Goal: Task Accomplishment & Management: Complete application form

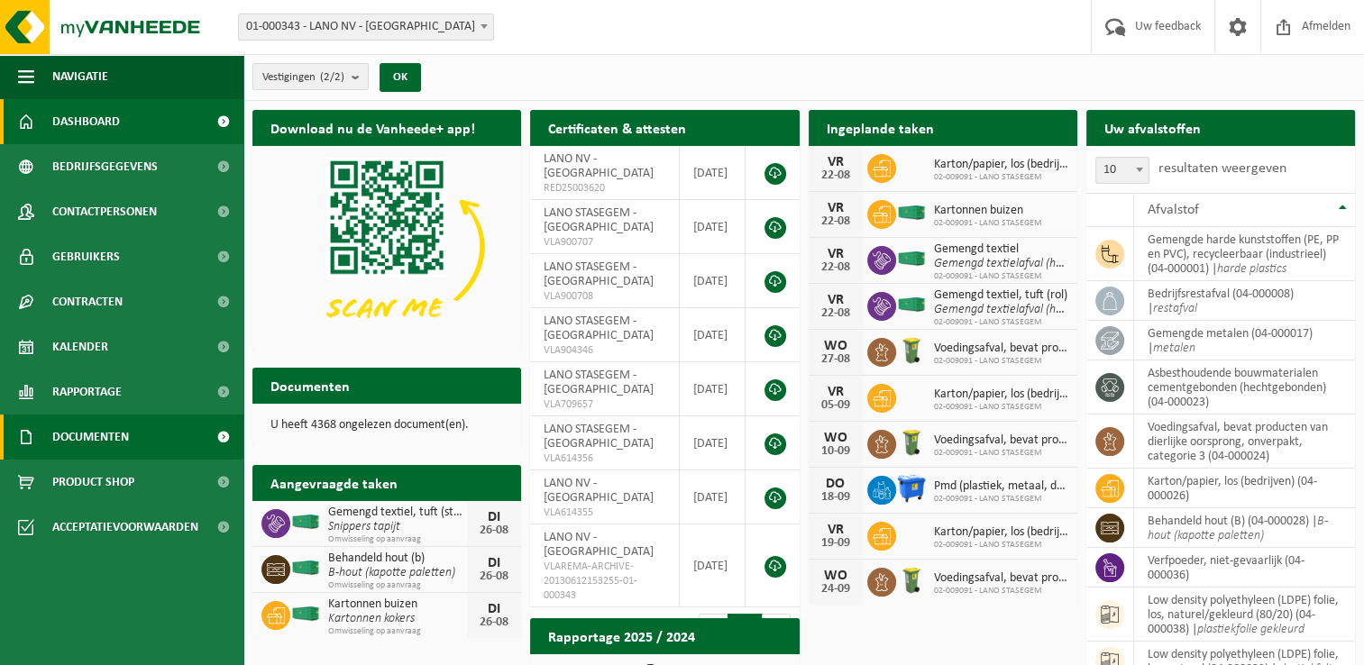
click at [69, 442] on span "Documenten" at bounding box center [90, 437] width 77 height 45
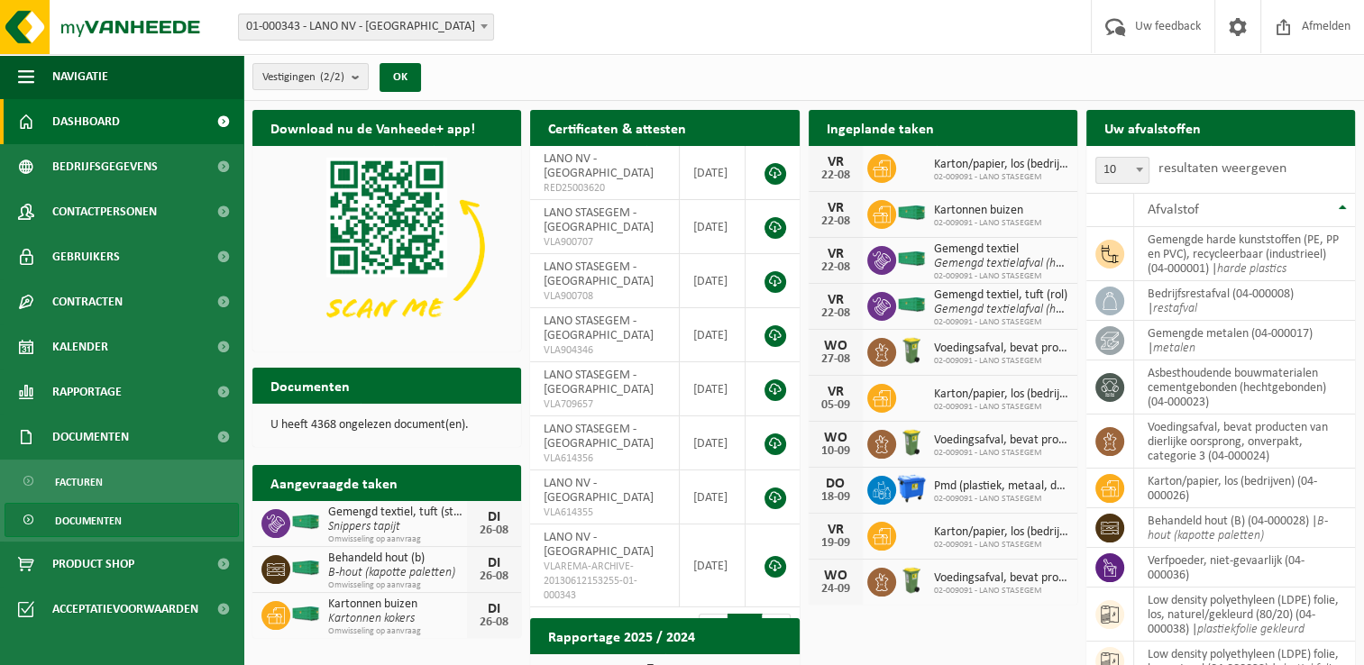
click at [81, 522] on span "Documenten" at bounding box center [88, 521] width 67 height 34
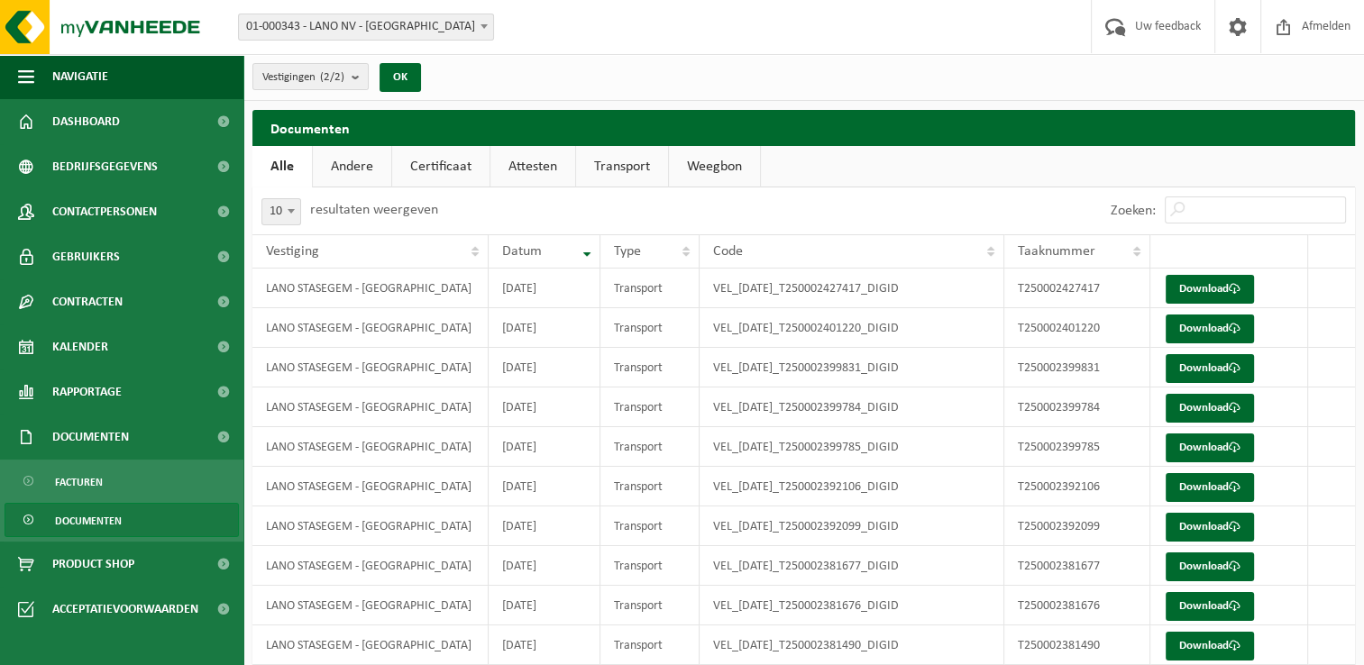
click at [534, 170] on link "Attesten" at bounding box center [532, 166] width 85 height 41
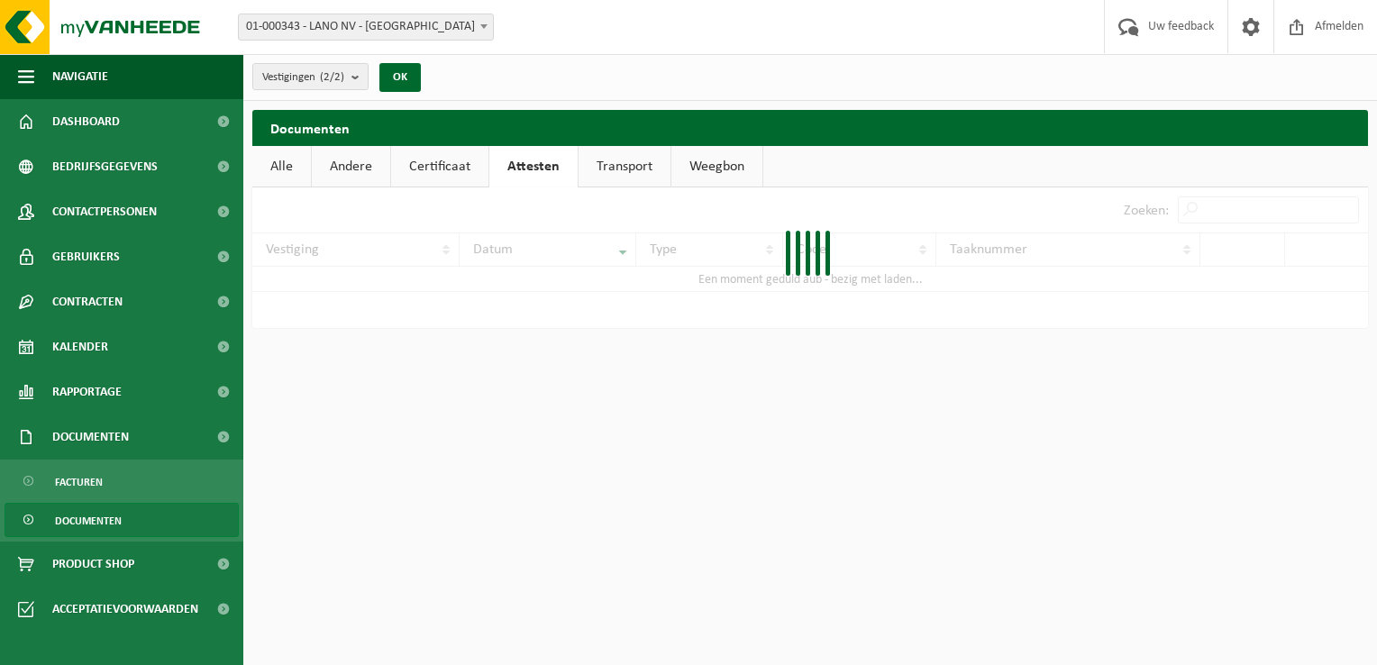
click at [460, 167] on link "Certificaat" at bounding box center [439, 166] width 97 height 41
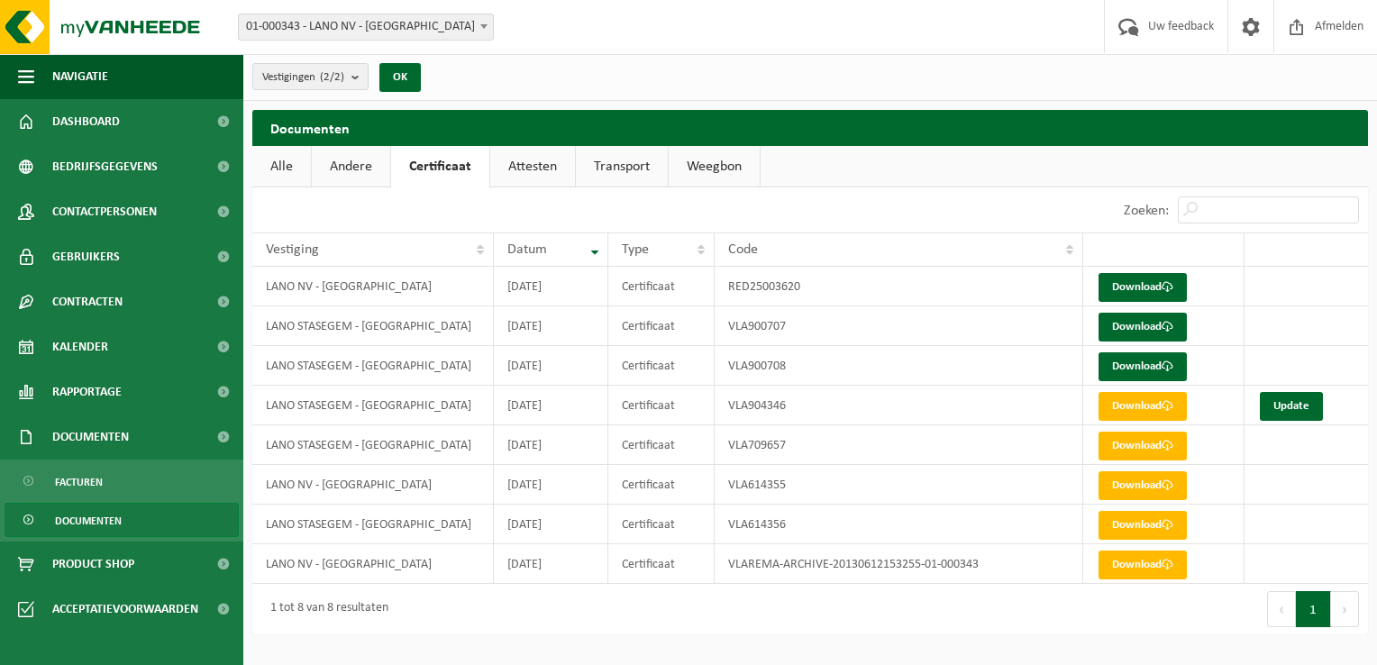
click at [539, 165] on link "Attesten" at bounding box center [532, 166] width 85 height 41
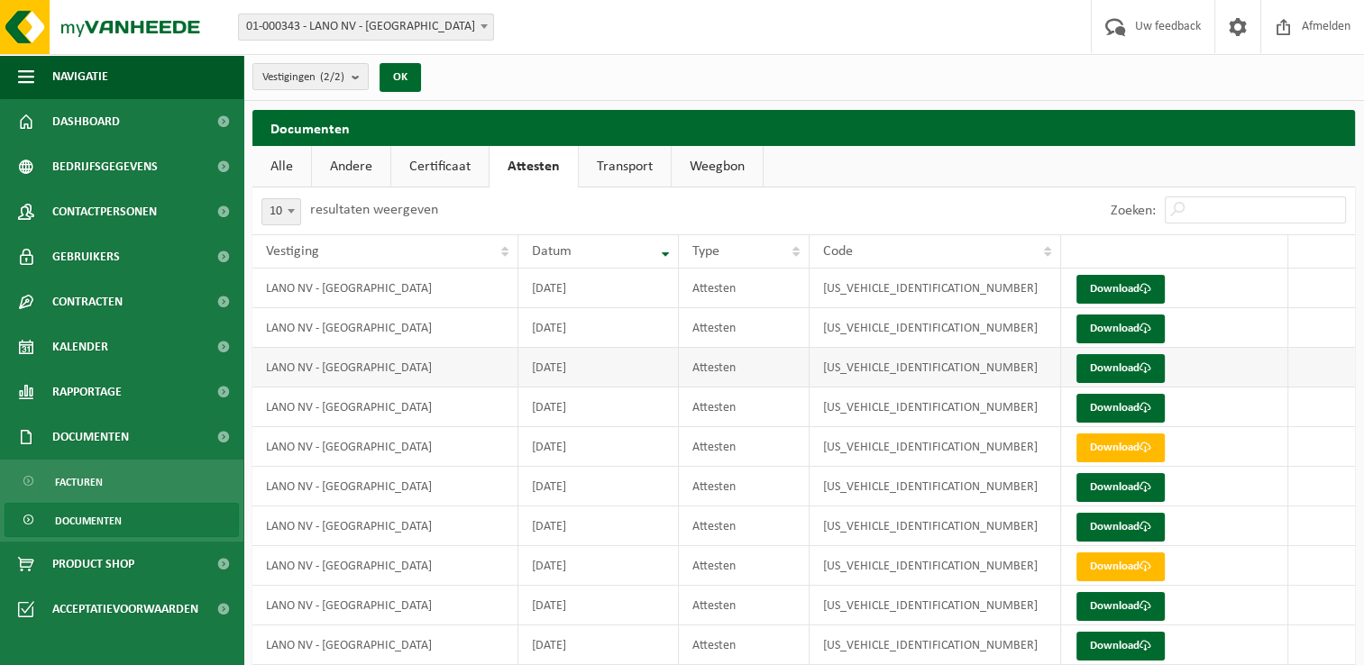
scroll to position [65, 0]
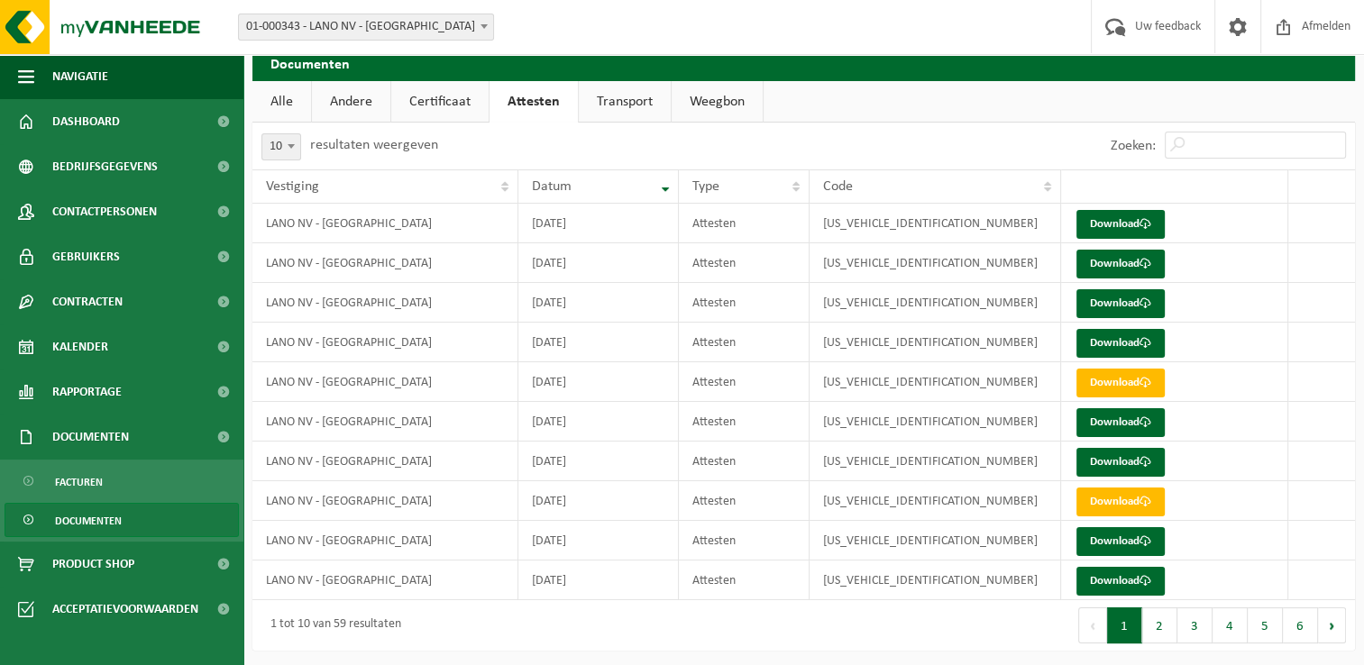
click at [360, 98] on link "Andere" at bounding box center [351, 101] width 78 height 41
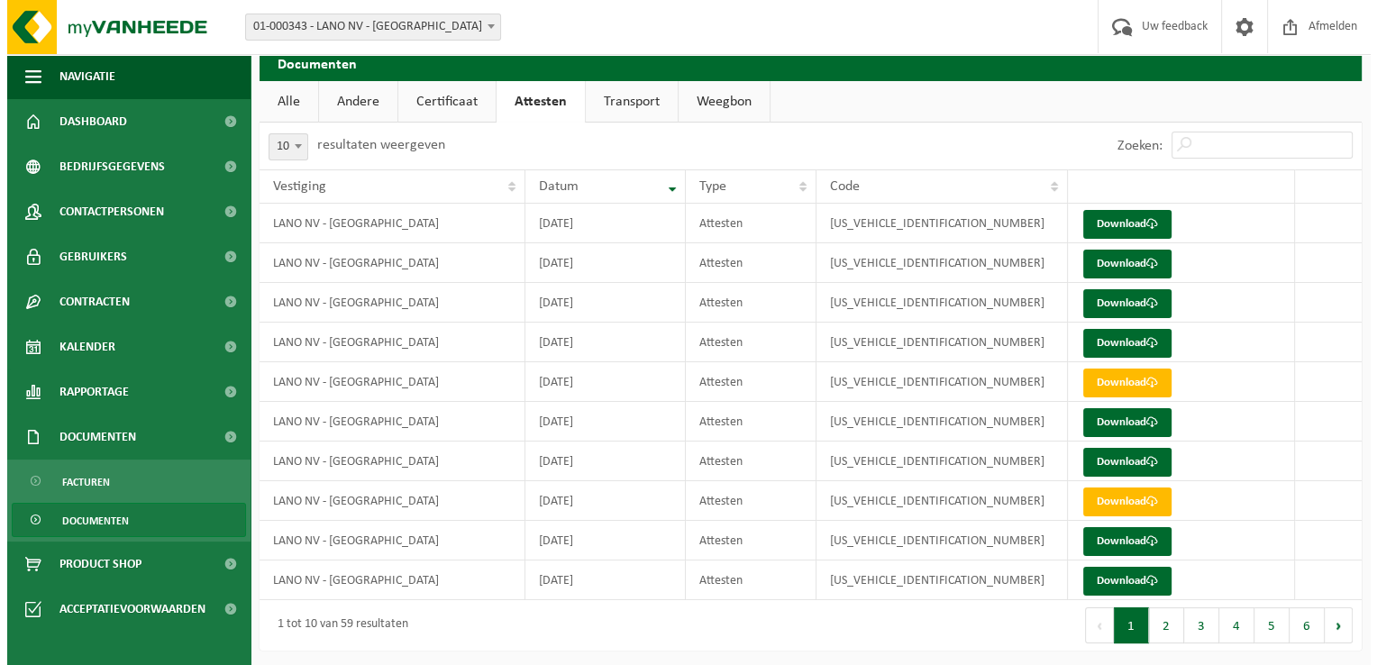
scroll to position [0, 0]
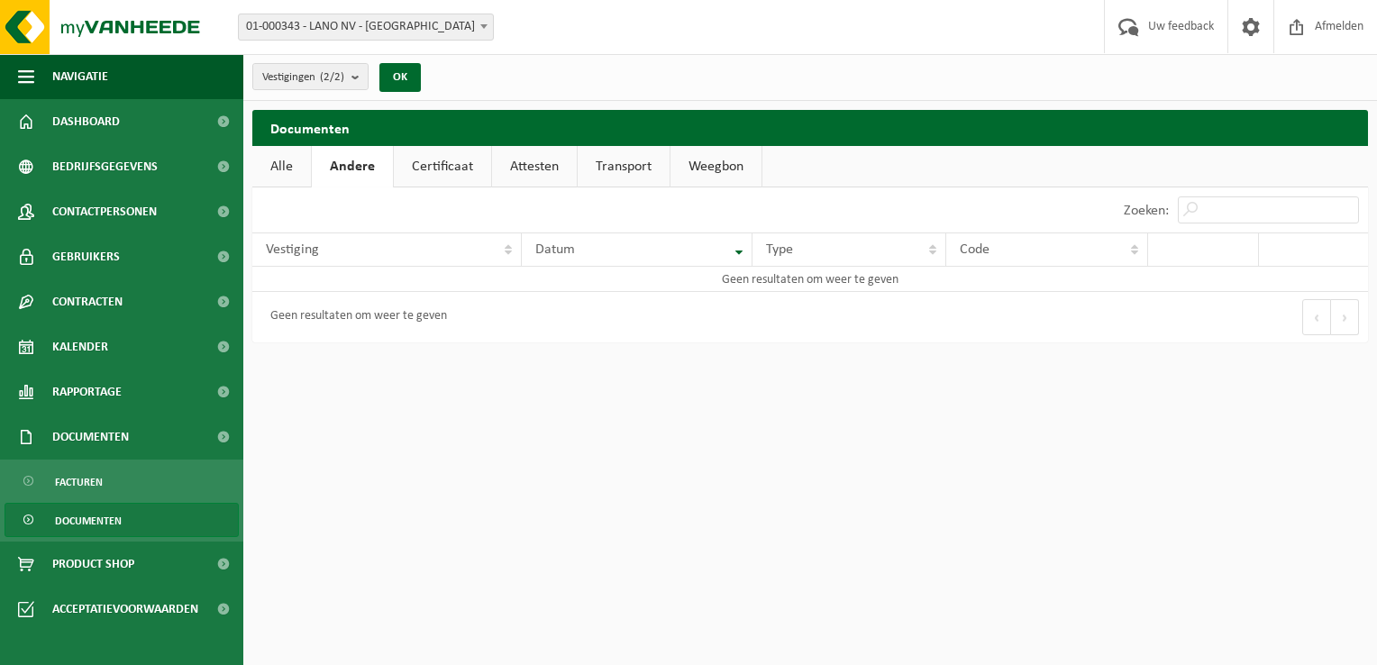
click at [426, 166] on link "Certificaat" at bounding box center [442, 166] width 97 height 41
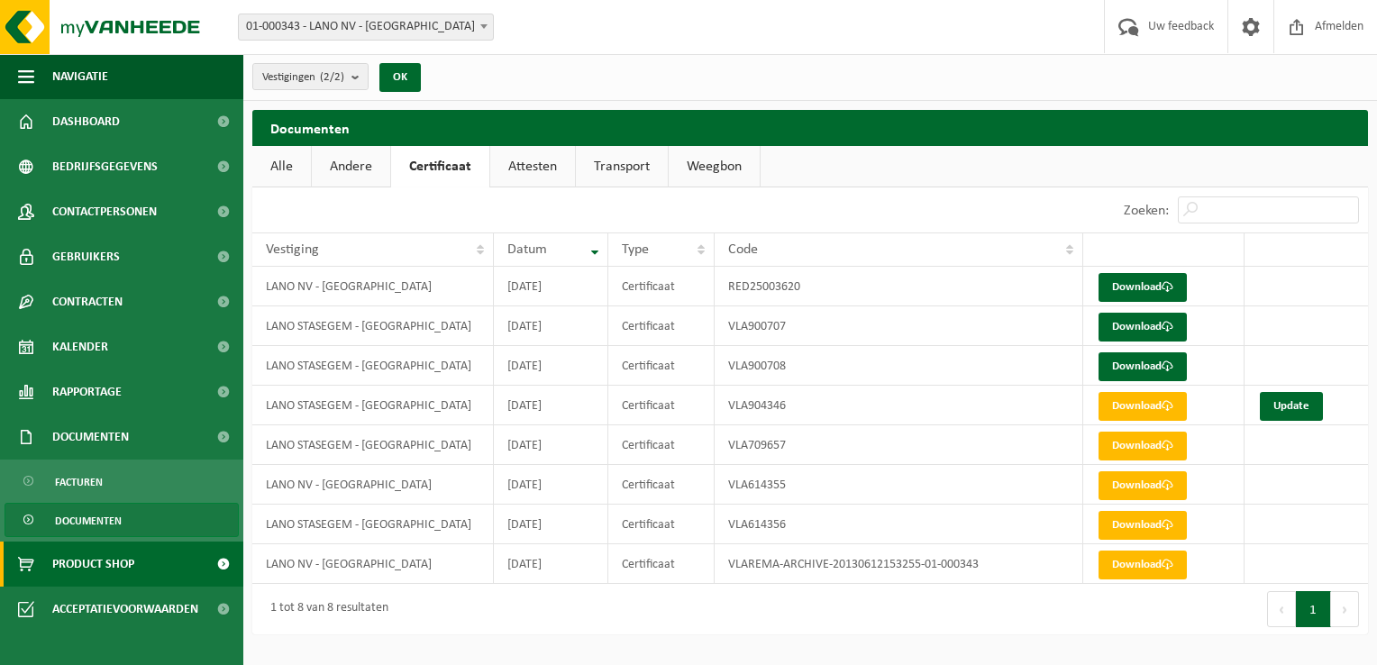
click at [87, 576] on span "Product Shop" at bounding box center [93, 564] width 82 height 45
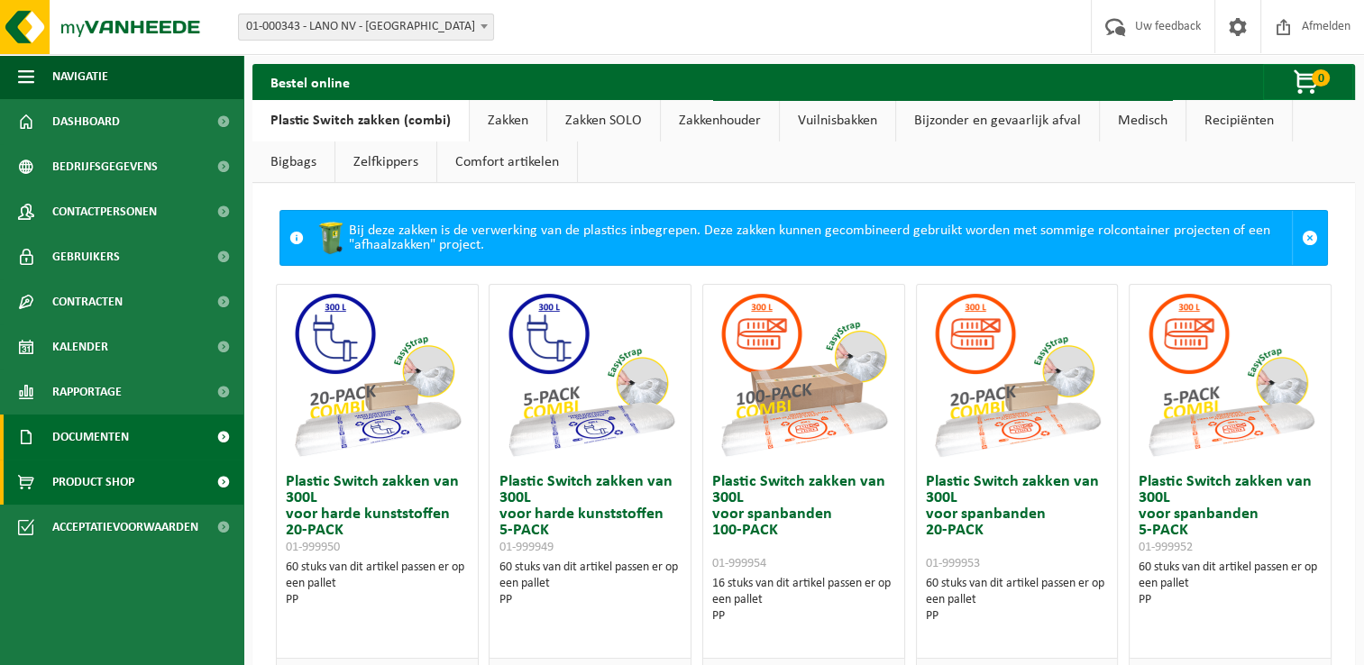
click at [78, 437] on span "Documenten" at bounding box center [90, 437] width 77 height 45
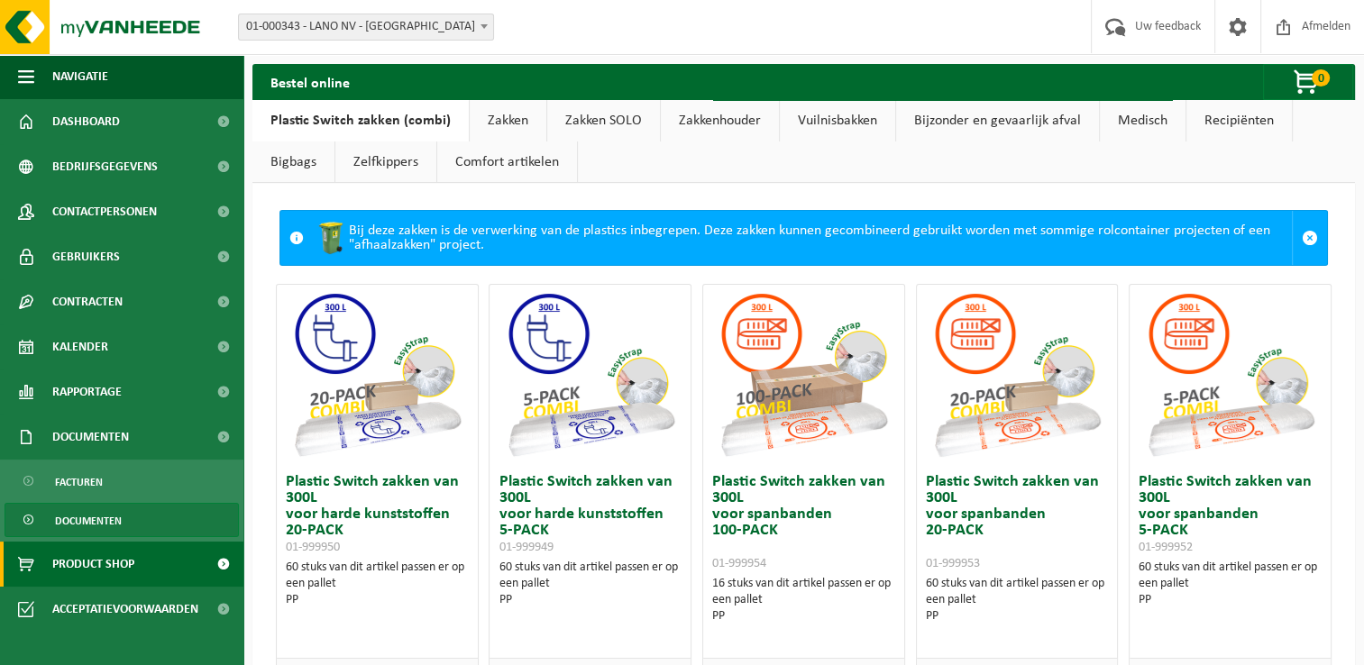
click at [93, 520] on span "Documenten" at bounding box center [88, 521] width 67 height 34
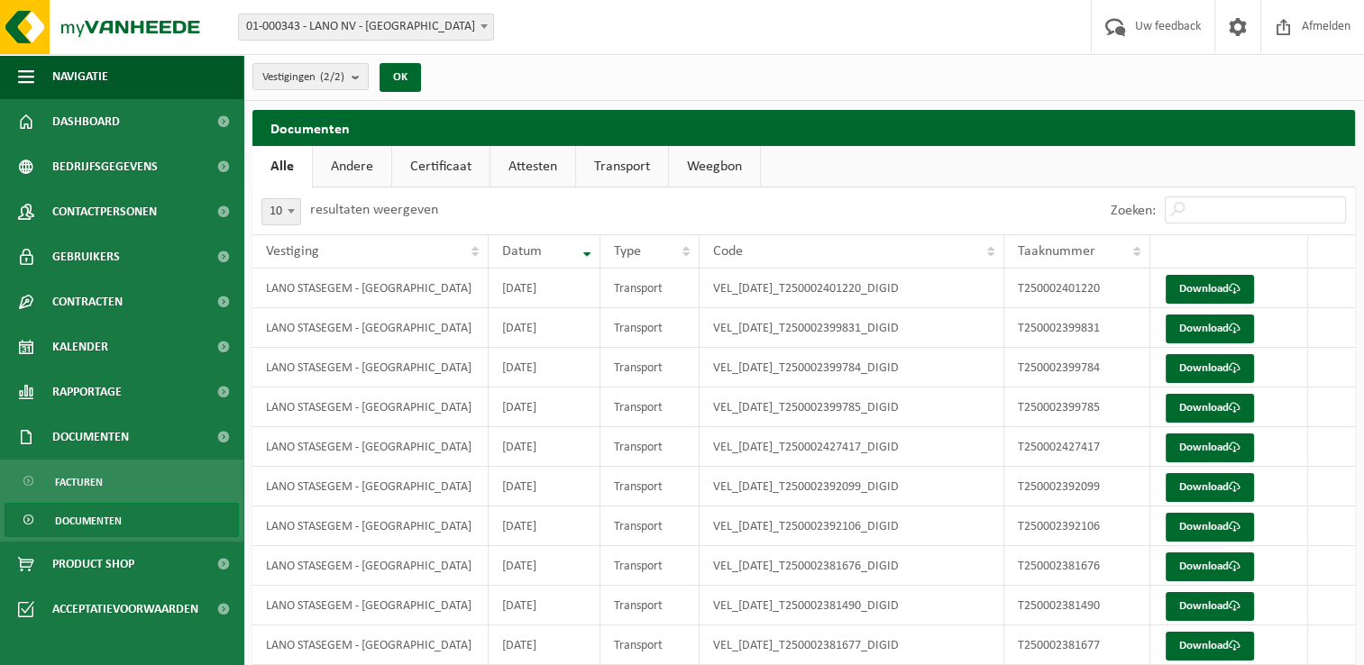
click at [371, 164] on link "Andere" at bounding box center [352, 166] width 78 height 41
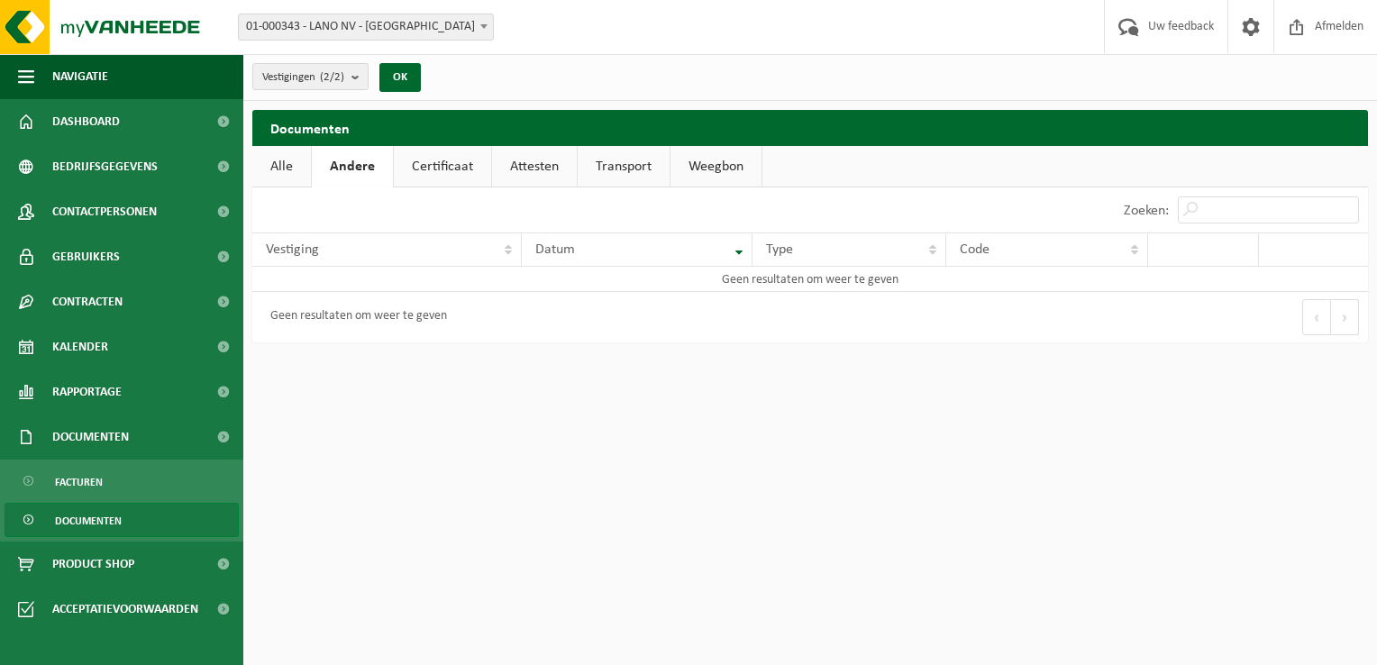
click at [452, 167] on link "Certificaat" at bounding box center [442, 166] width 97 height 41
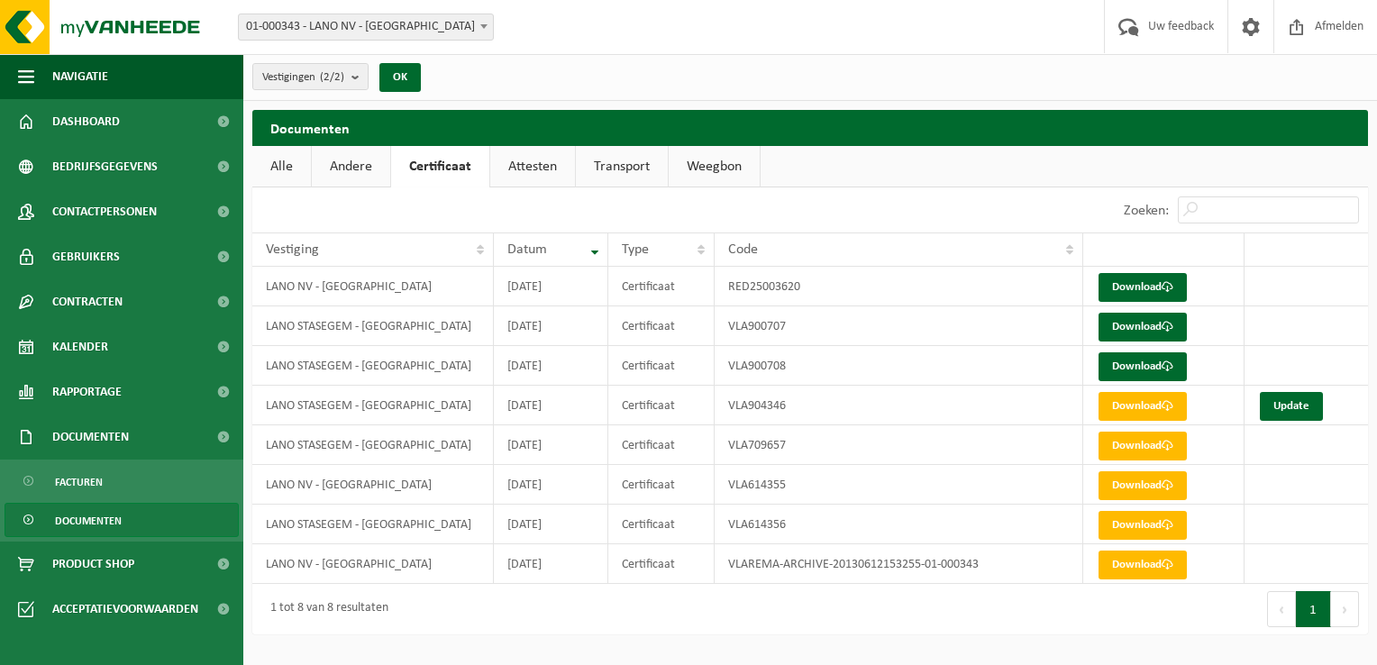
click at [548, 165] on link "Attesten" at bounding box center [532, 166] width 85 height 41
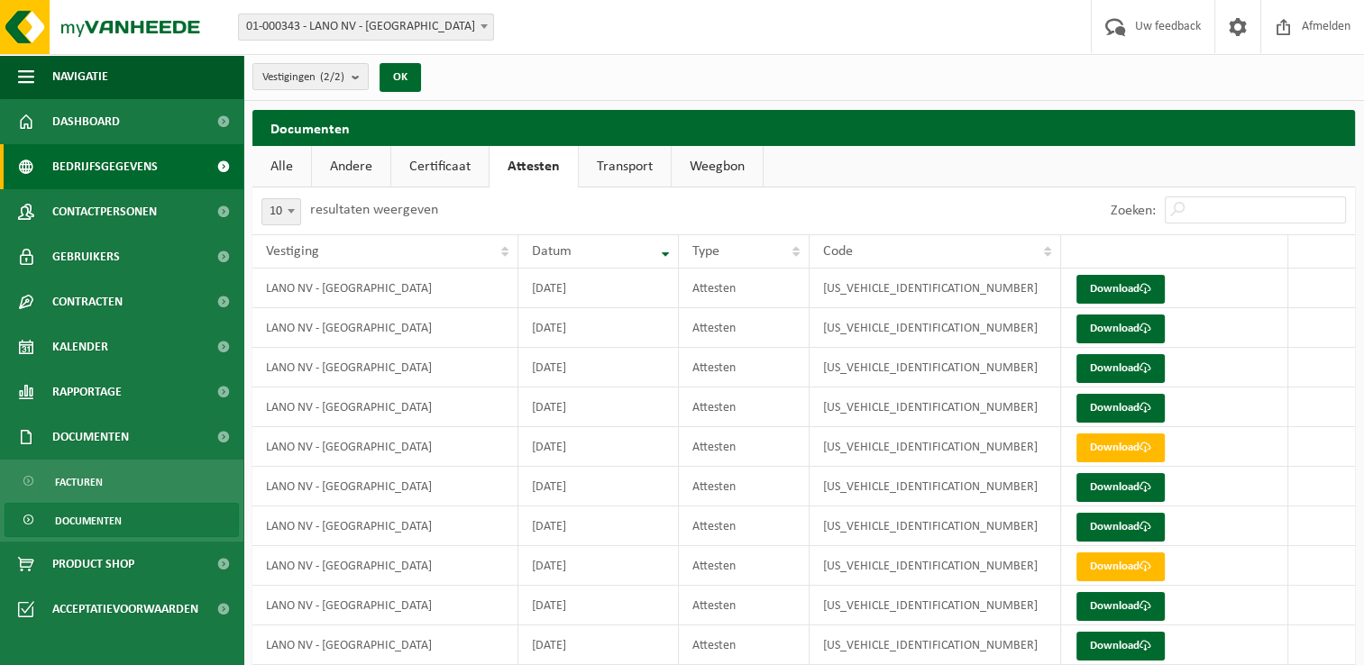
click at [127, 169] on span "Bedrijfsgegevens" at bounding box center [104, 166] width 105 height 45
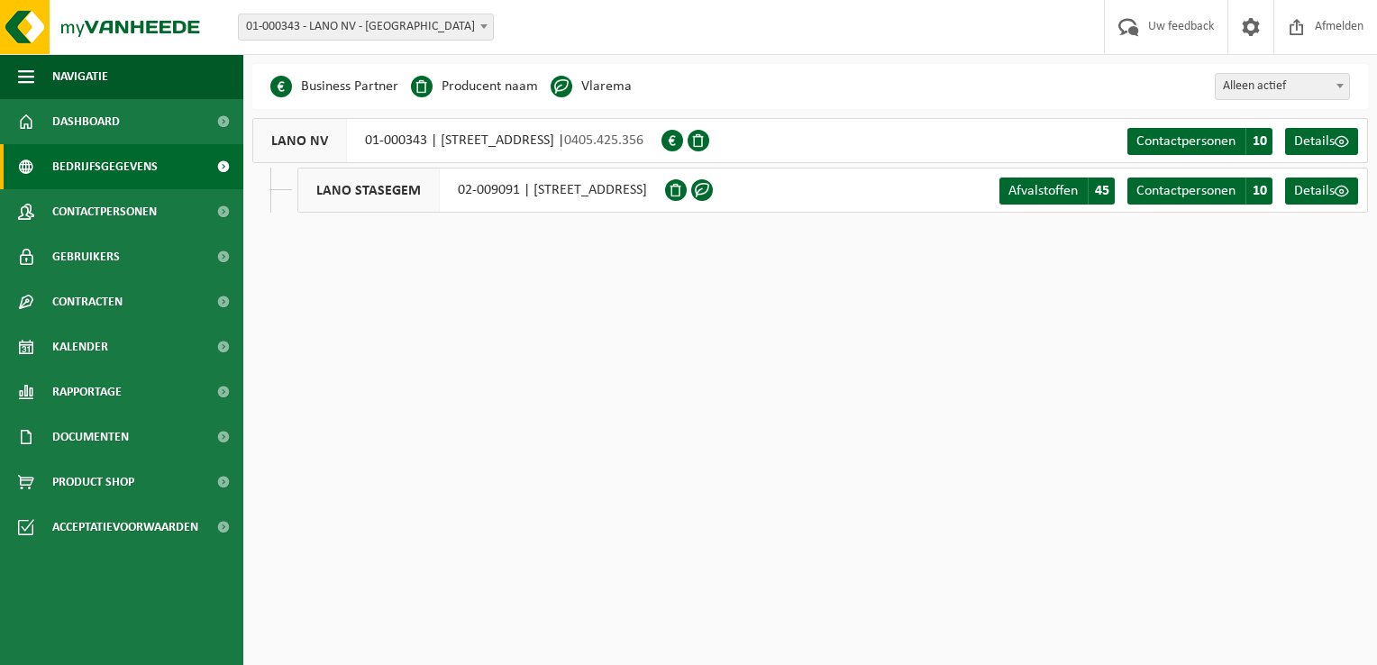
click at [346, 489] on html "Vestiging: 01-000343 - LANO NV - HARELBEKE 02-009091 - LANO STASEGEM - HARELBEK…" at bounding box center [688, 332] width 1377 height 665
click at [482, 307] on html "Vestiging: 01-000343 - LANO NV - HARELBEKE 02-009091 - LANO STASEGEM - HARELBEK…" at bounding box center [688, 332] width 1377 height 665
click at [572, 87] on li "Vlarema" at bounding box center [591, 86] width 81 height 27
click at [131, 487] on span "Product Shop" at bounding box center [93, 482] width 82 height 45
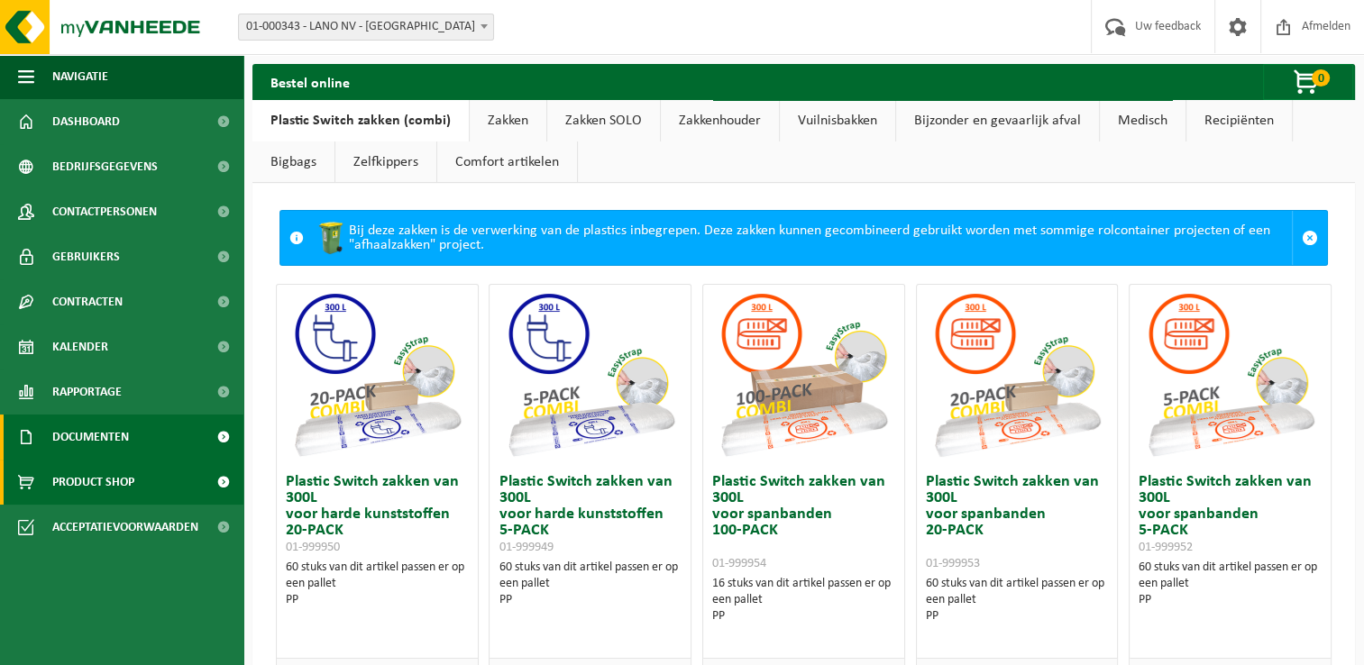
click at [105, 436] on span "Documenten" at bounding box center [90, 437] width 77 height 45
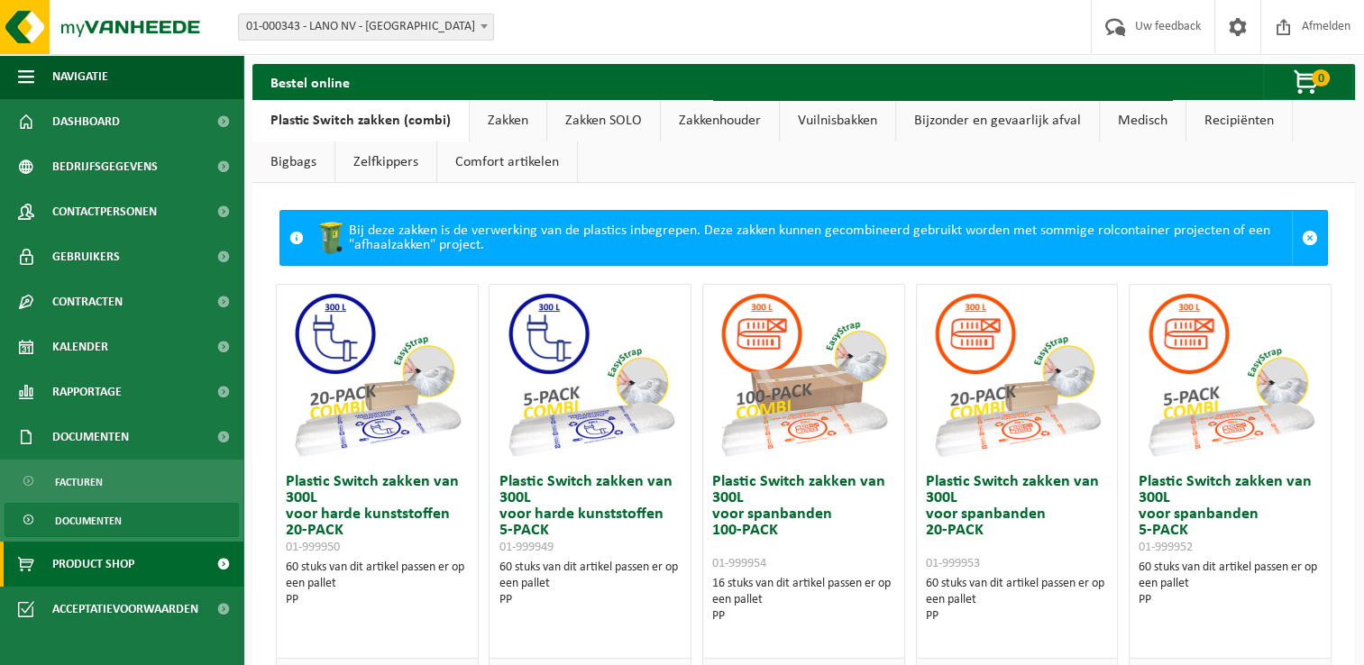
click at [93, 510] on span "Documenten" at bounding box center [88, 521] width 67 height 34
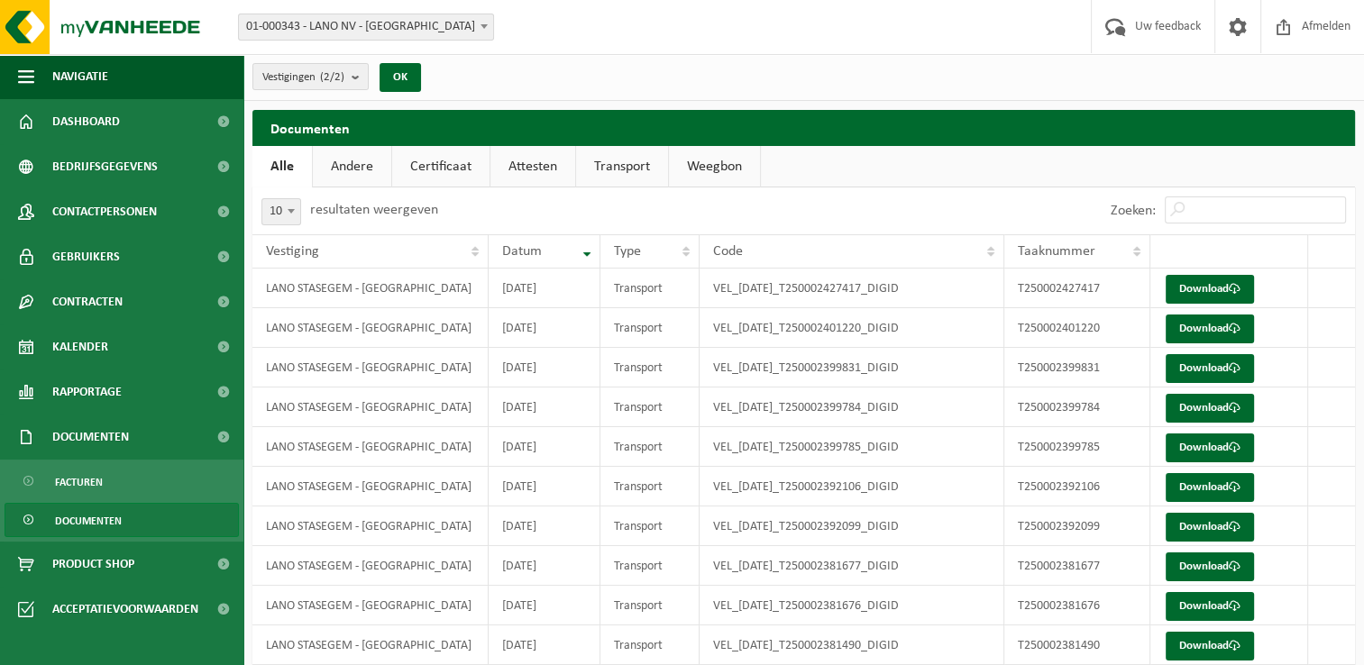
click at [455, 178] on link "Certificaat" at bounding box center [440, 166] width 97 height 41
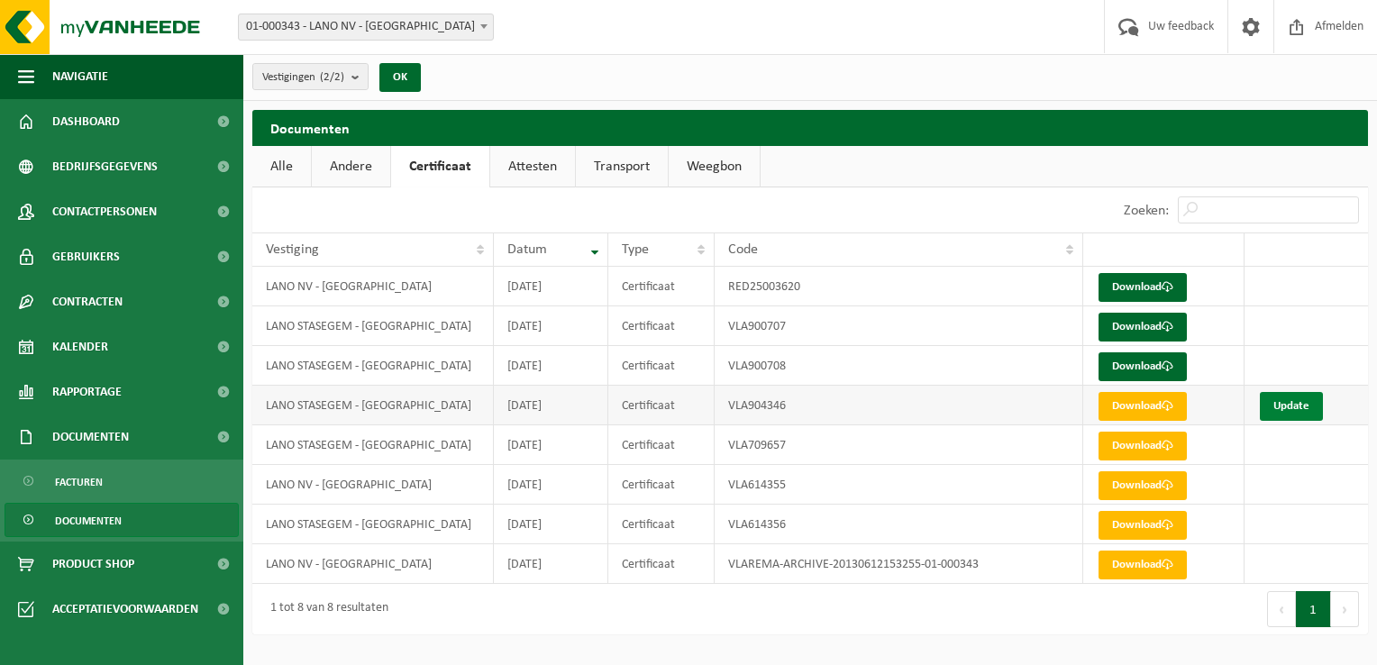
click at [1293, 405] on link "Update" at bounding box center [1291, 406] width 63 height 29
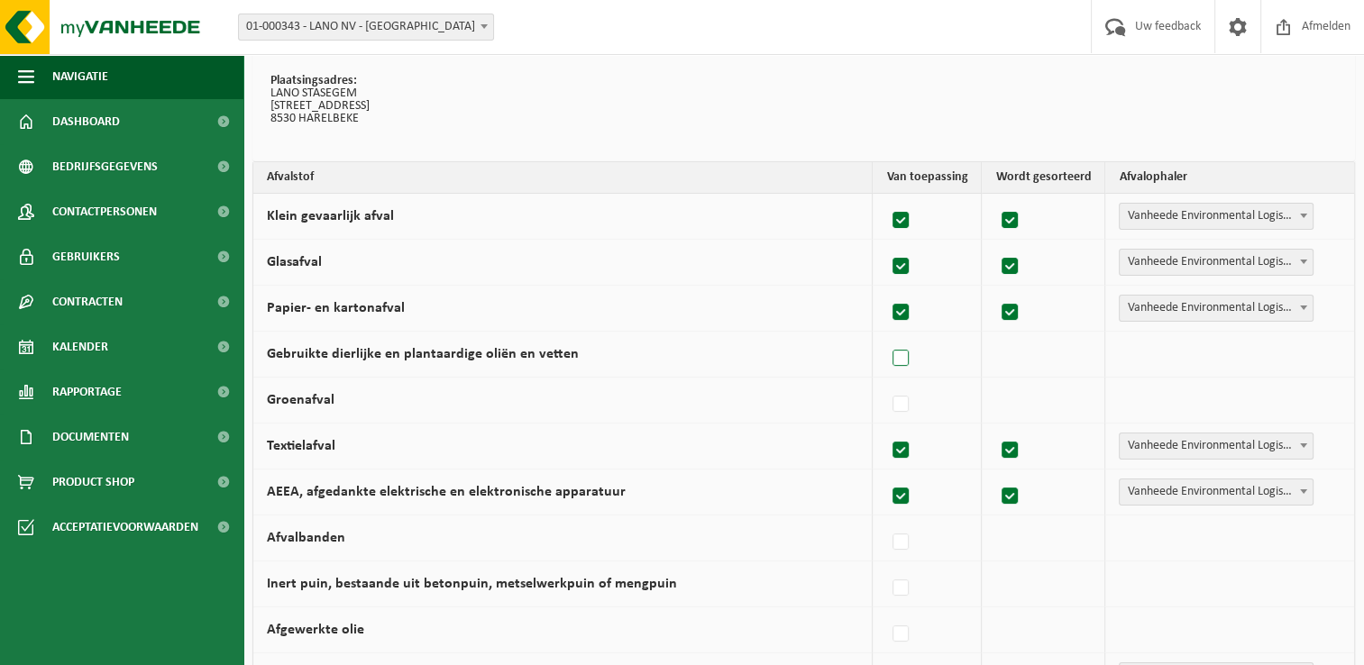
scroll to position [136, 0]
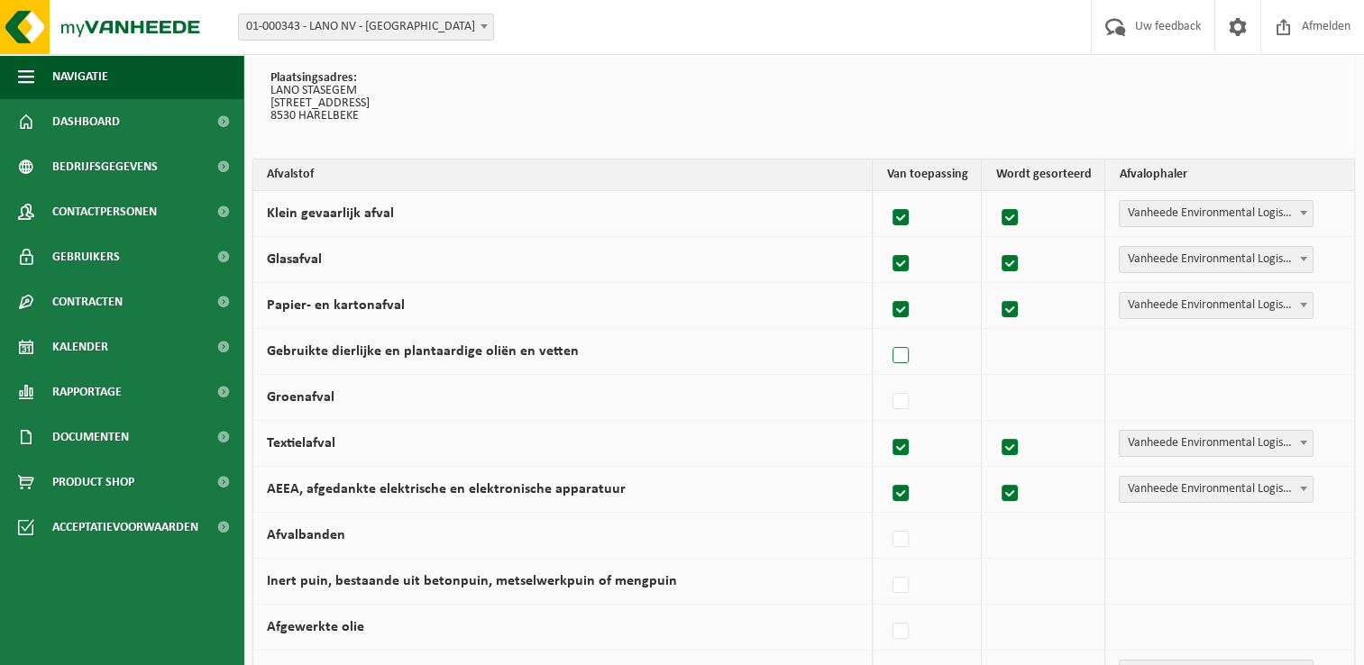
click at [907, 351] on label at bounding box center [901, 356] width 25 height 27
click at [886, 333] on input "Gebruikte dierlijke en plantaardige oliën en vetten" at bounding box center [885, 333] width 1 height 1
checkbox input "true"
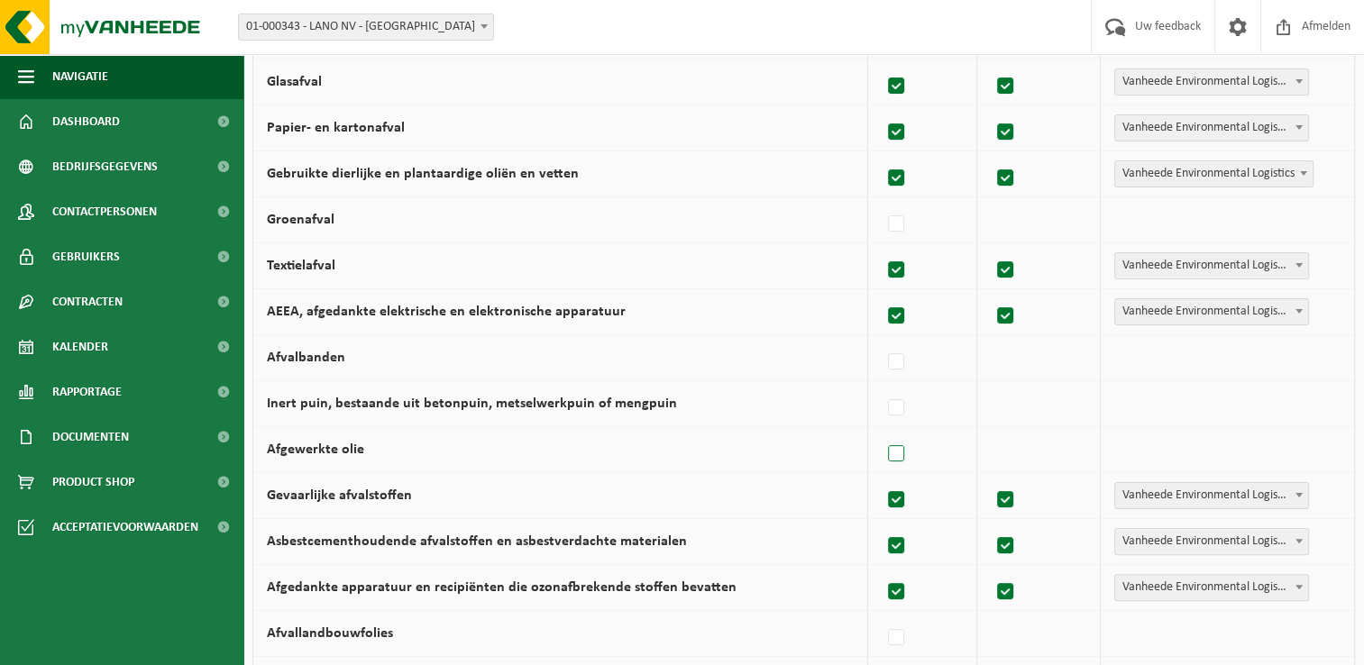
scroll to position [313, 0]
click at [900, 452] on label at bounding box center [896, 455] width 25 height 27
click at [882, 433] on input "Afgewerkte olie" at bounding box center [881, 432] width 1 height 1
checkbox input "true"
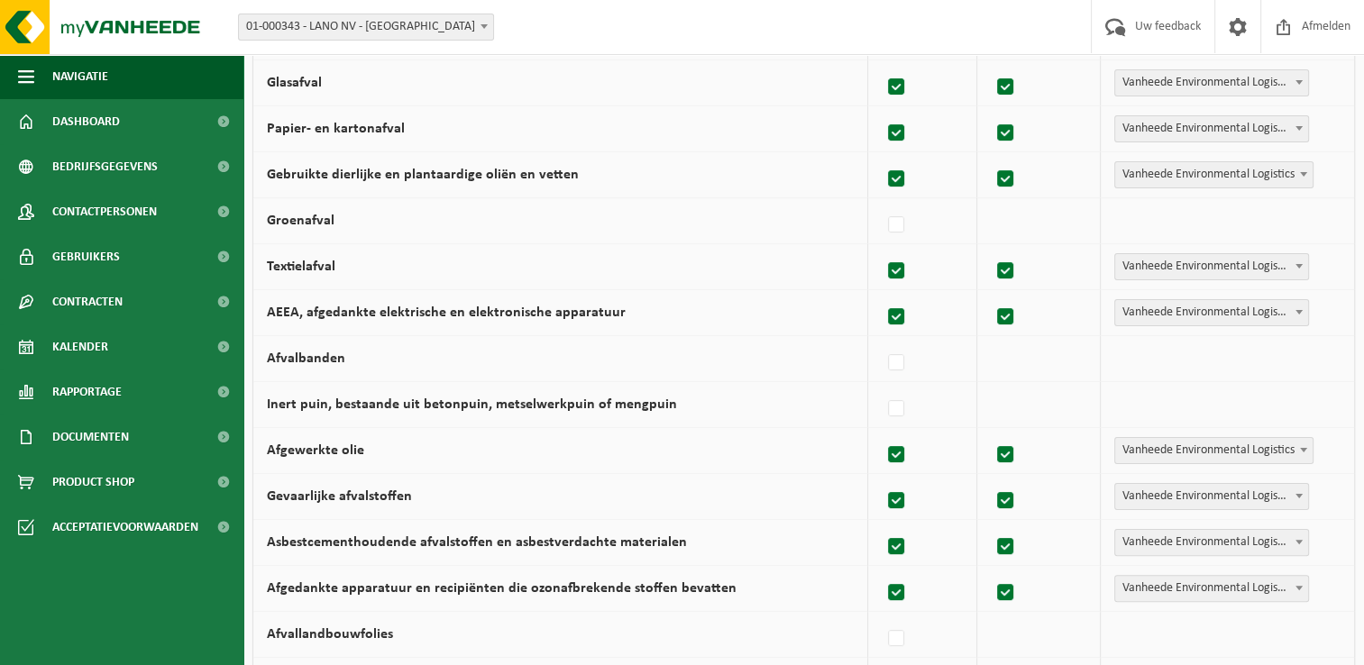
click at [900, 178] on label at bounding box center [896, 179] width 25 height 27
click at [882, 157] on input "Gebruikte dierlijke en plantaardige oliën en vetten" at bounding box center [881, 156] width 1 height 1
checkbox input "false"
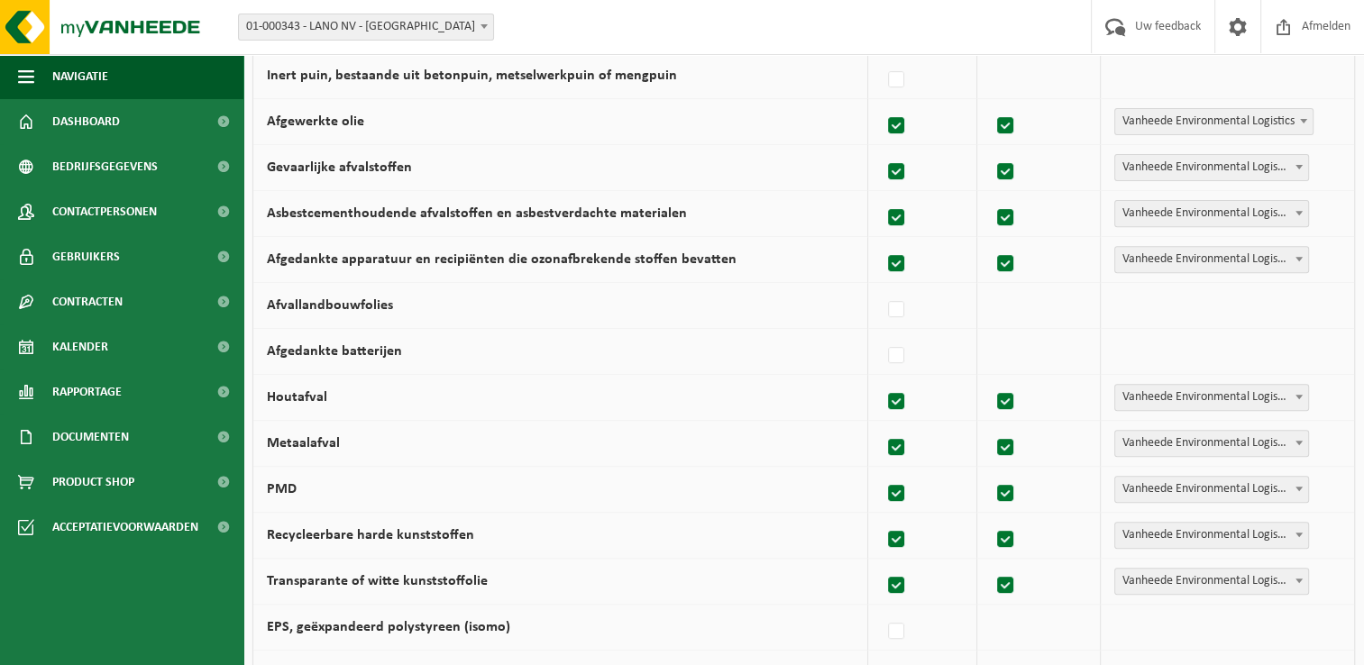
scroll to position [689, 0]
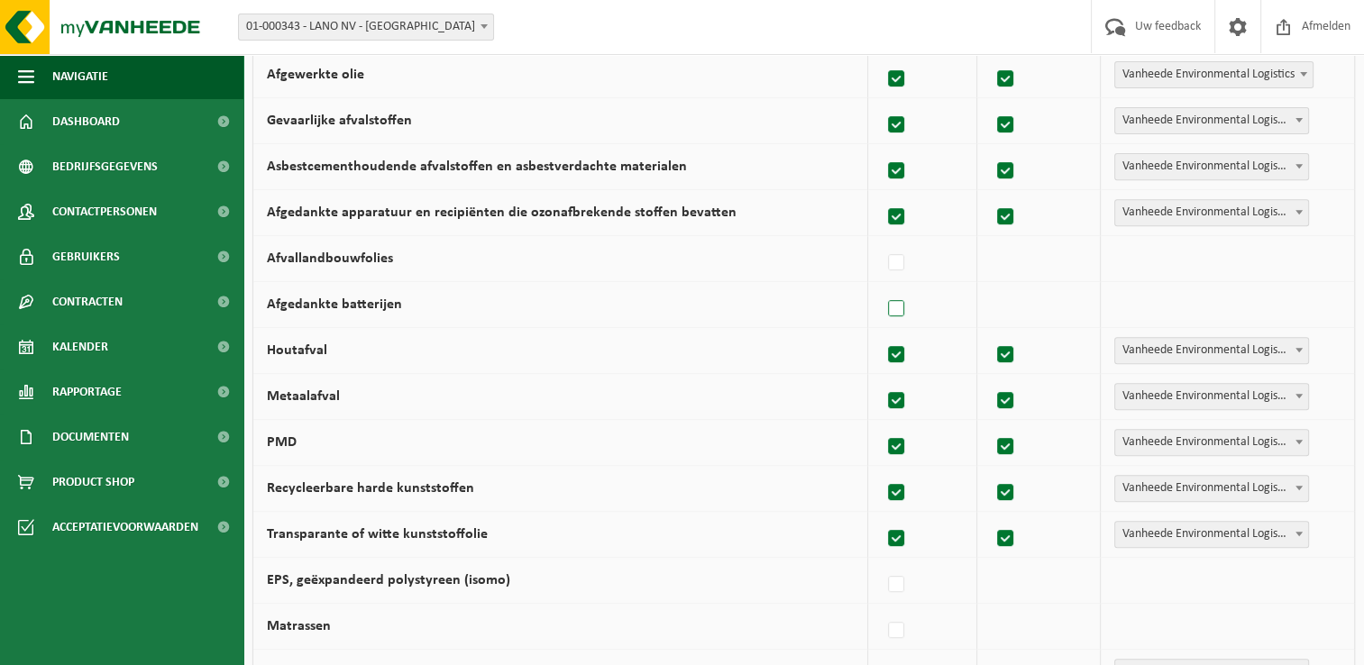
click at [901, 304] on label at bounding box center [896, 309] width 25 height 27
click at [882, 287] on input "Afgedankte batterijen" at bounding box center [881, 286] width 1 height 1
checkbox input "true"
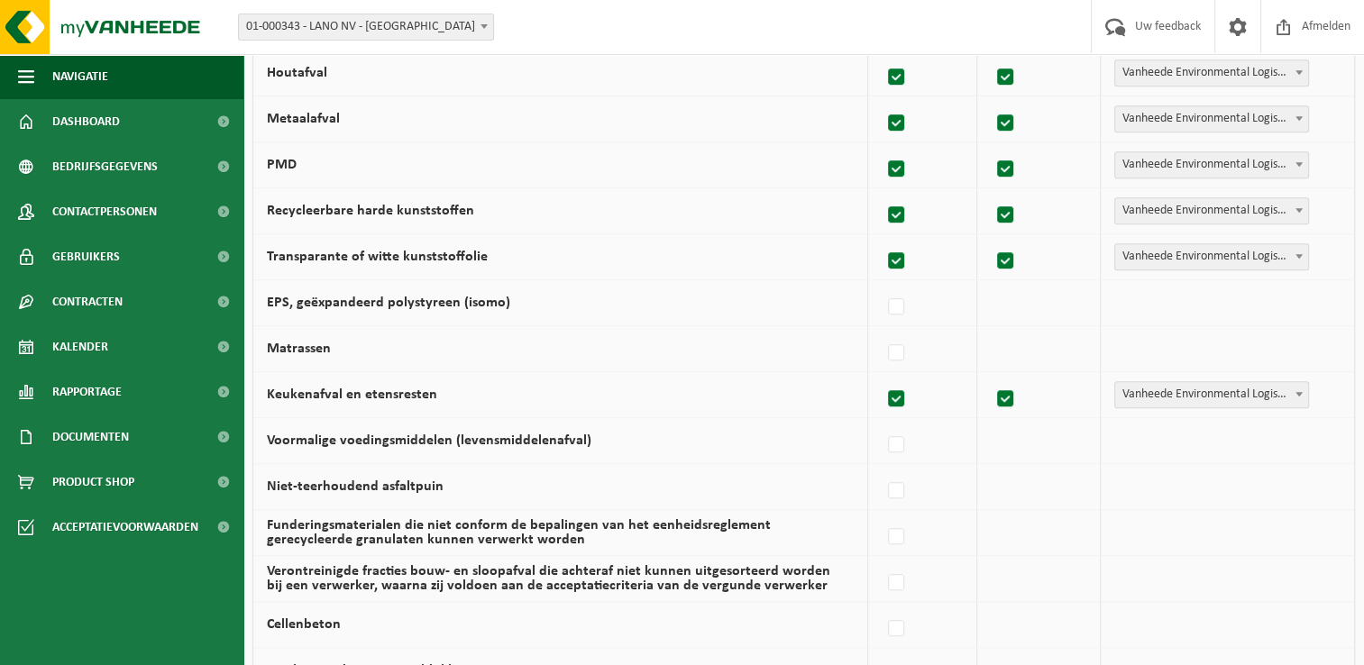
scroll to position [968, 0]
click at [895, 296] on label at bounding box center [896, 305] width 25 height 27
click at [882, 283] on input "EPS, geëxpandeerd polystyreen (isomo)" at bounding box center [881, 282] width 1 height 1
checkbox input "true"
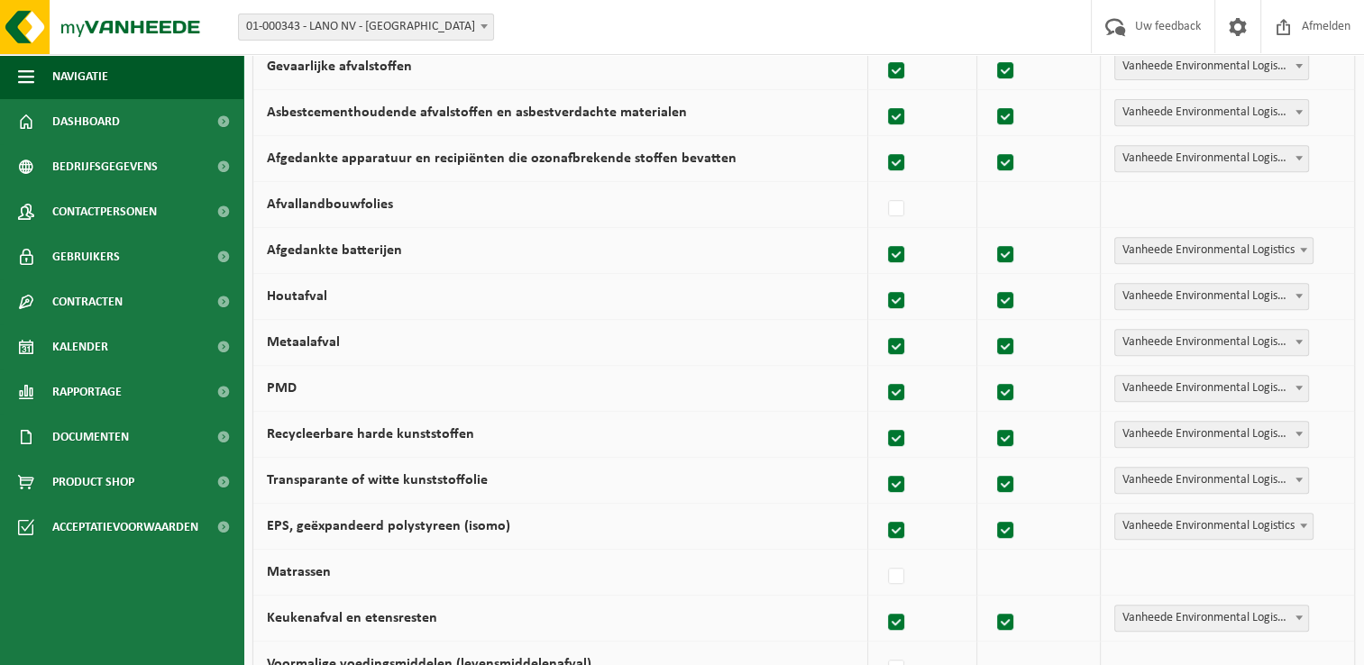
scroll to position [1223, 0]
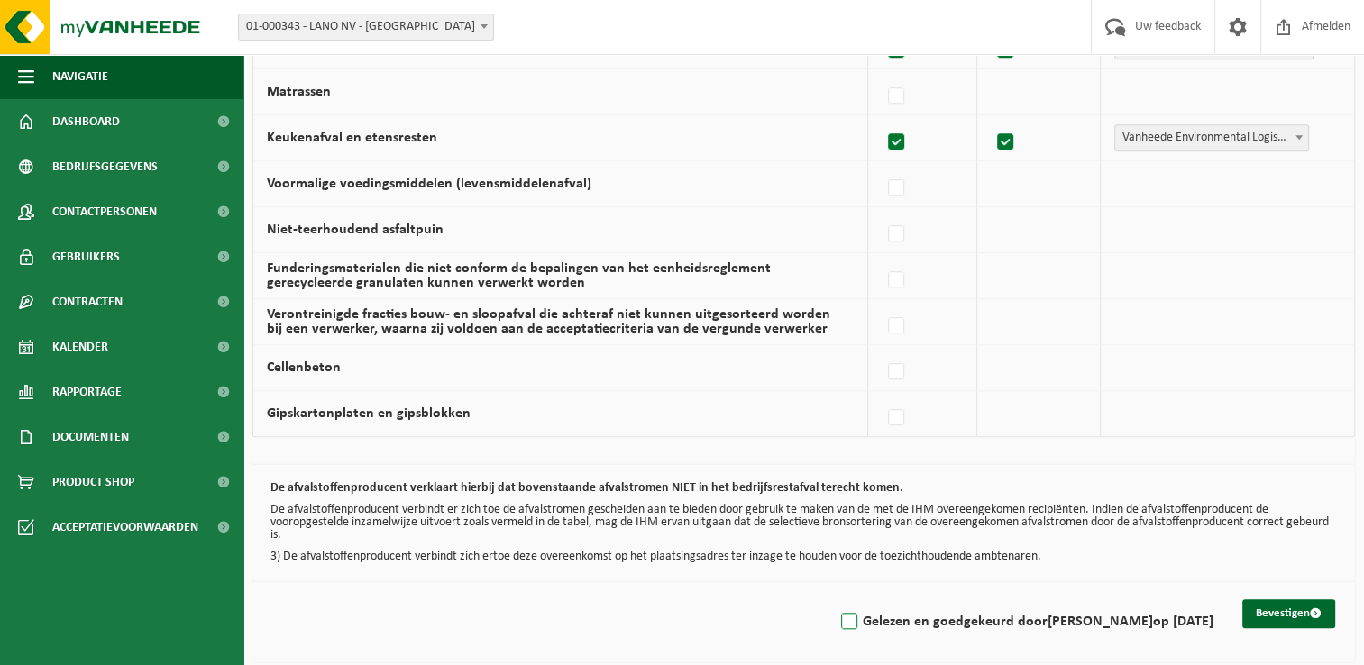
click at [846, 614] on label "Gelezen en goedgekeurd door [PERSON_NAME] op [DATE]" at bounding box center [1025, 621] width 376 height 27
click at [835, 599] on input "Gelezen en goedgekeurd door [PERSON_NAME] op [DATE]" at bounding box center [834, 598] width 1 height 1
checkbox input "true"
click at [1278, 613] on button "Bevestigen" at bounding box center [1288, 613] width 93 height 29
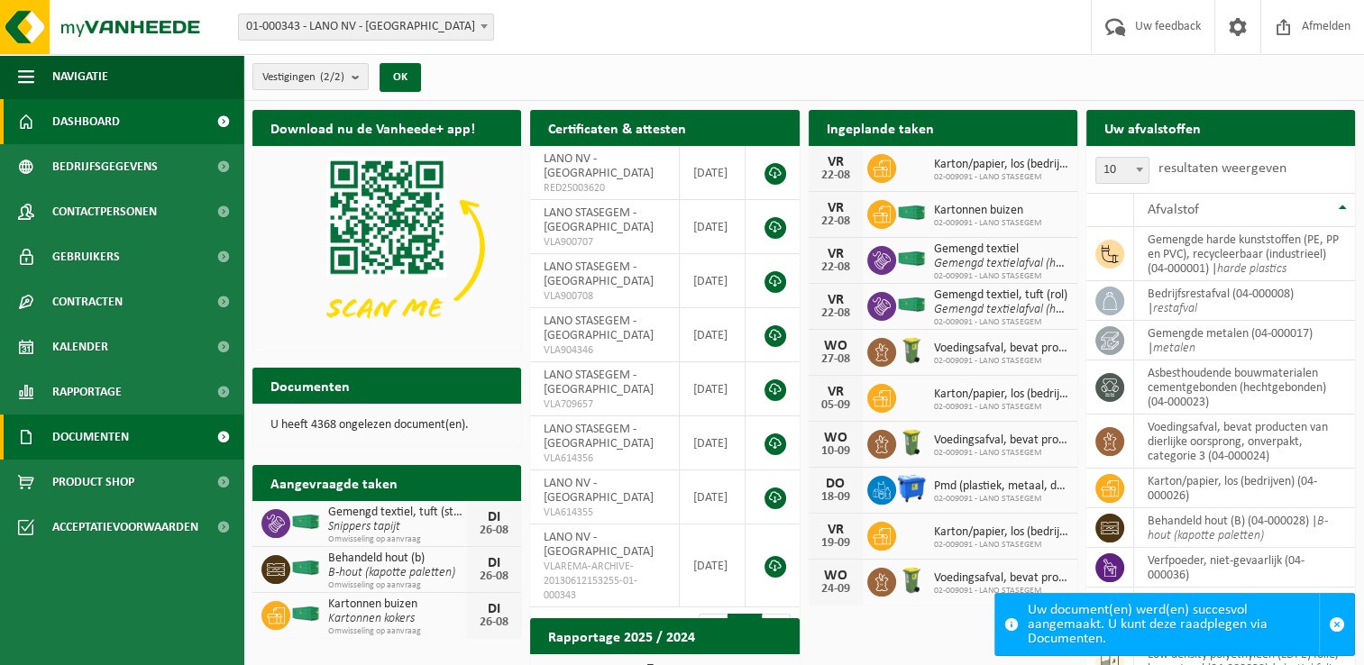
click at [105, 442] on span "Documenten" at bounding box center [90, 437] width 77 height 45
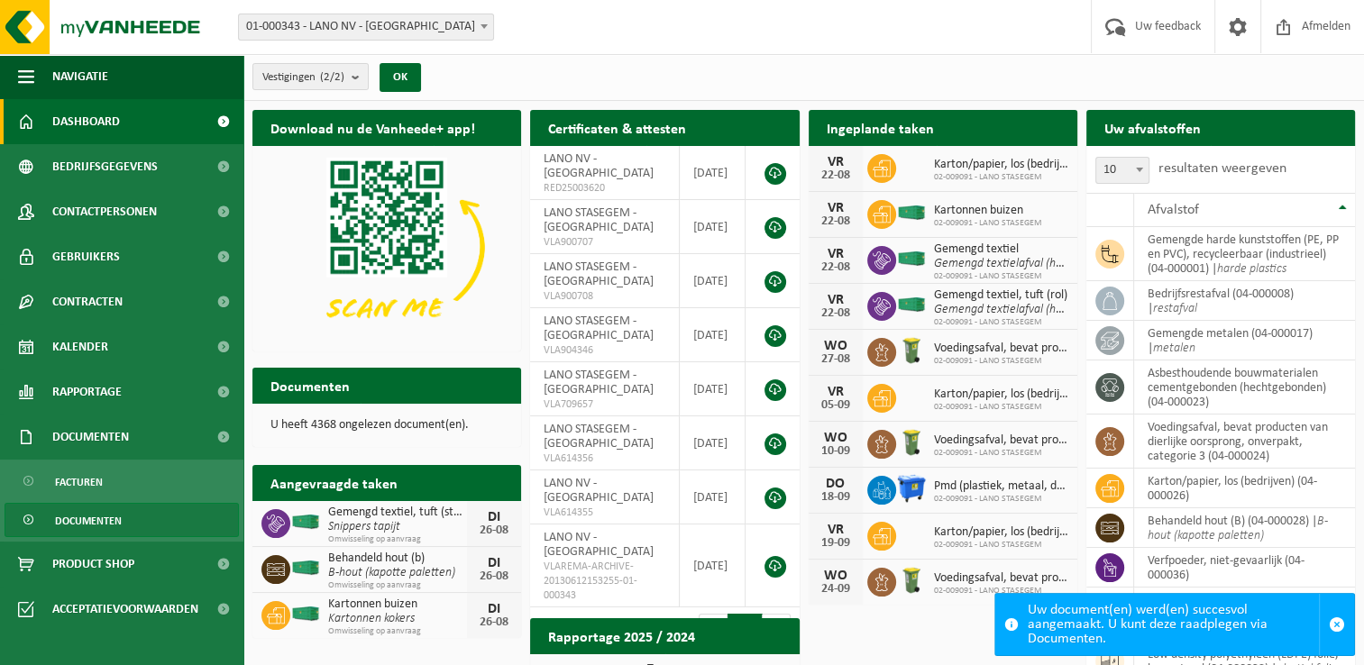
click at [90, 516] on span "Documenten" at bounding box center [88, 521] width 67 height 34
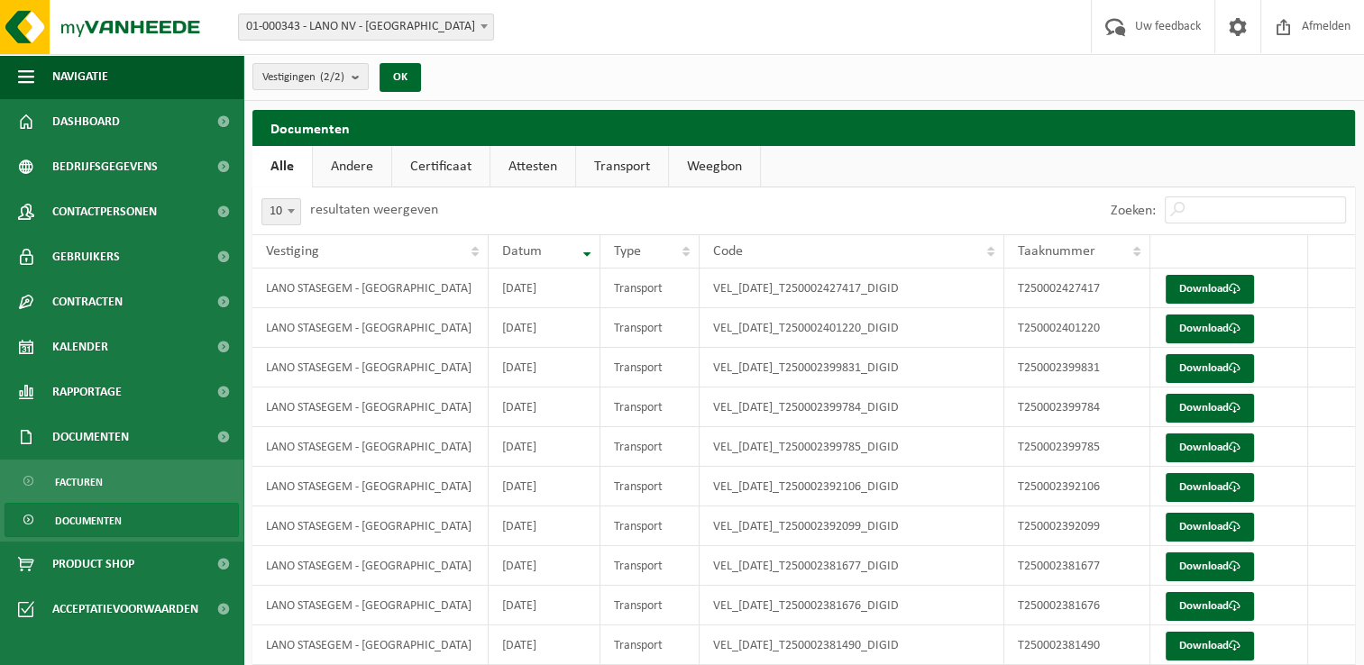
click at [462, 167] on link "Certificaat" at bounding box center [440, 166] width 97 height 41
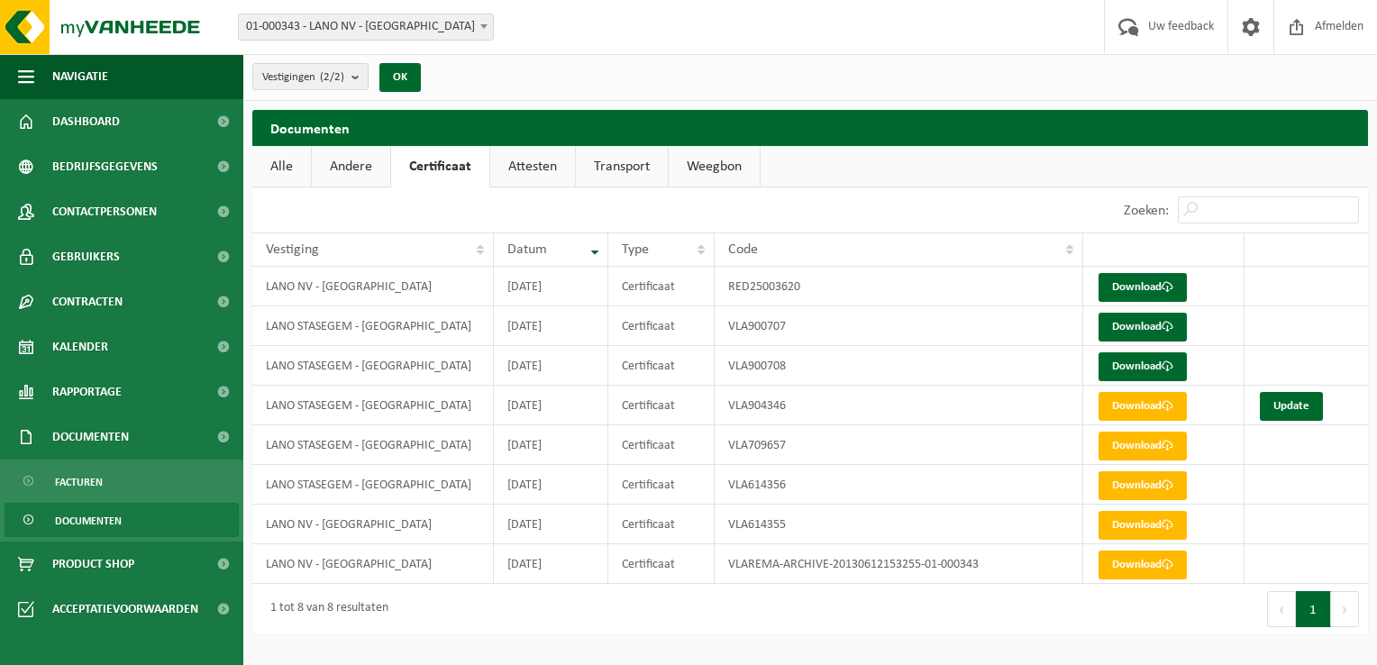
click at [544, 169] on link "Attesten" at bounding box center [532, 166] width 85 height 41
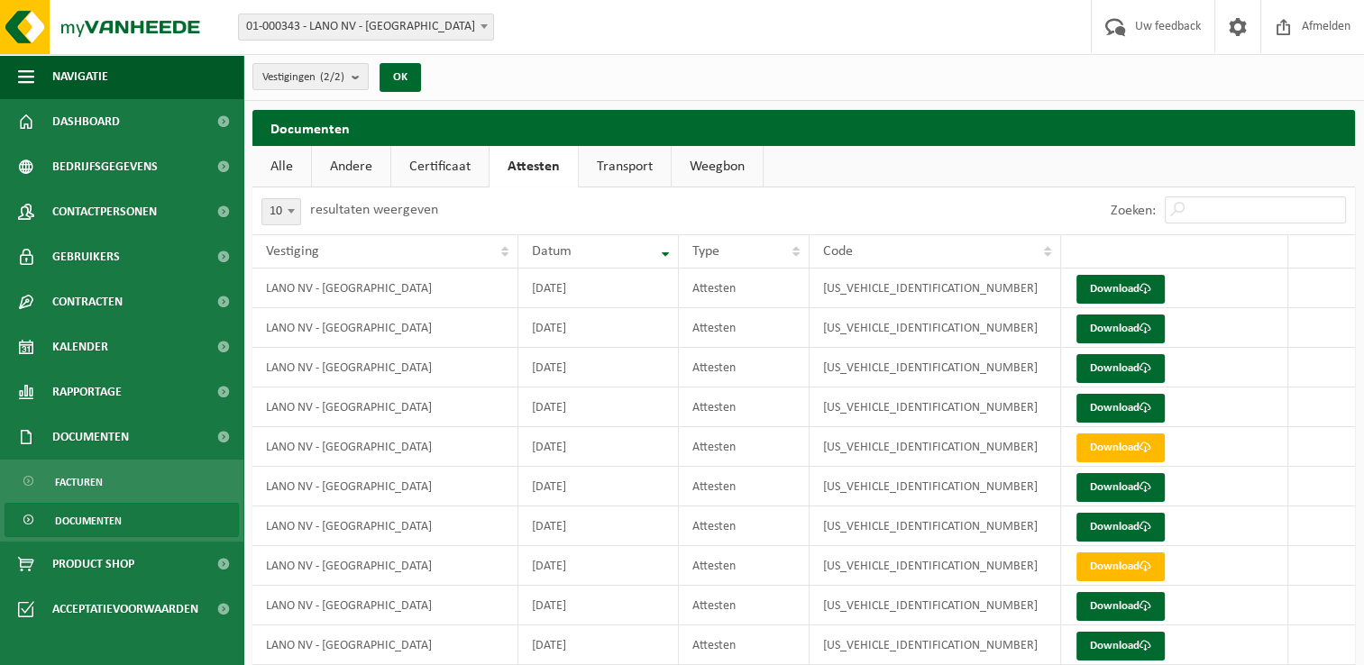
click at [449, 175] on link "Certificaat" at bounding box center [439, 166] width 97 height 41
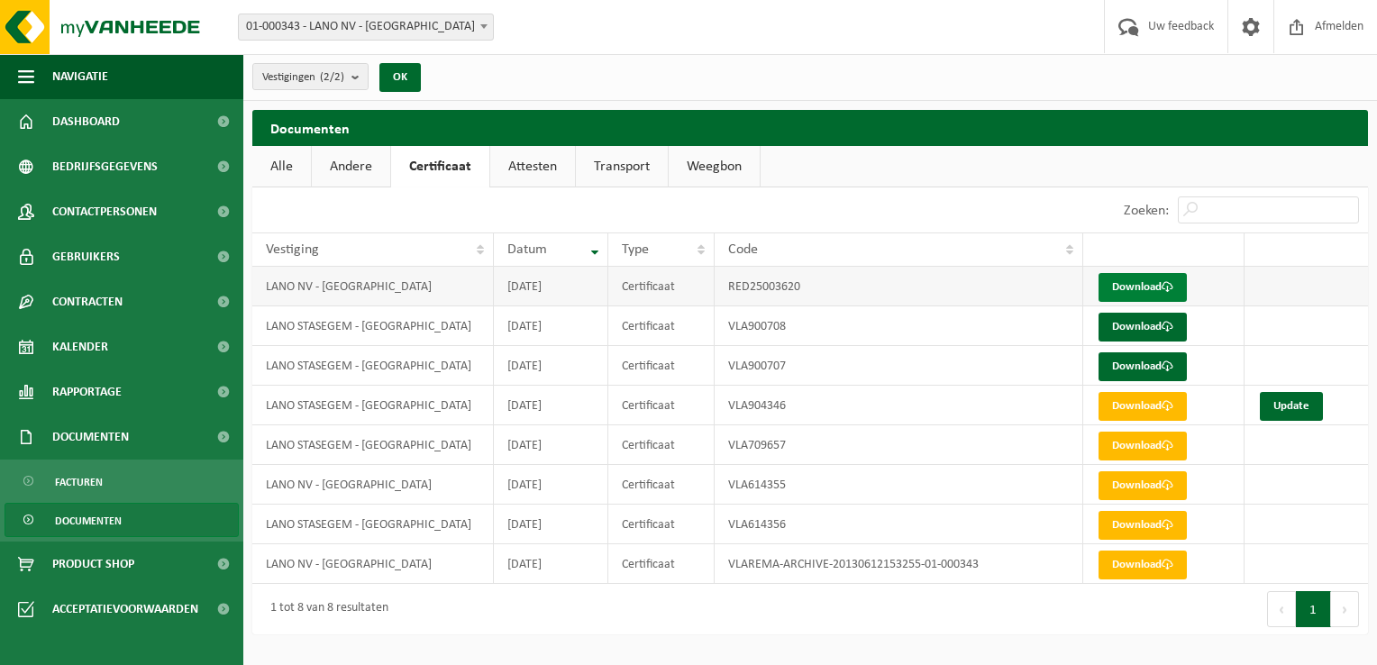
click at [1127, 284] on link "Download" at bounding box center [1143, 287] width 88 height 29
click at [1114, 326] on link "Download" at bounding box center [1143, 327] width 88 height 29
